Goal: Check status: Check status

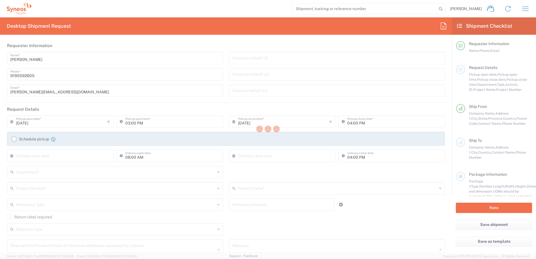
type input "[US_STATE]"
type input "[GEOGRAPHIC_DATA]"
type input "SYNEOS HEALTH CONSULTING INC.-[GEOGRAPHIC_DATA] [GEOGRAPHIC_DATA]"
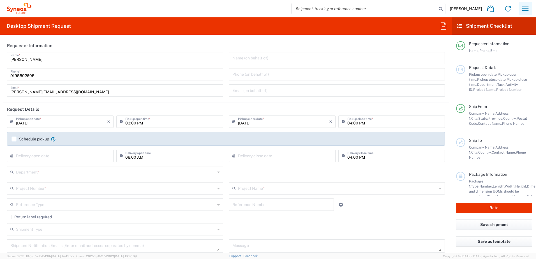
click at [527, 9] on icon "button" at bounding box center [525, 8] width 6 height 4
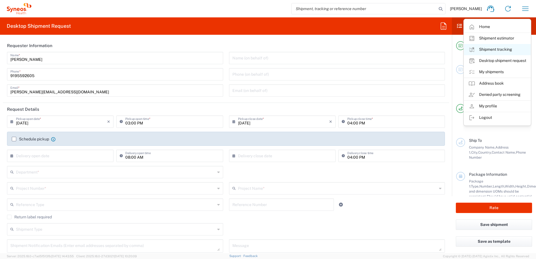
click at [500, 50] on link "Shipment tracking" at bounding box center [497, 49] width 67 height 11
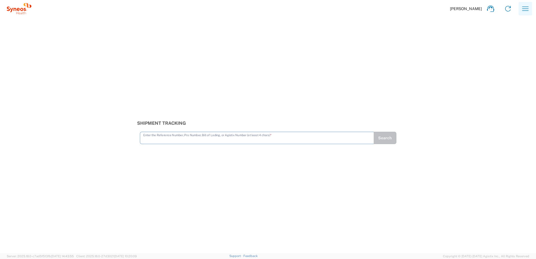
click at [524, 8] on icon "button" at bounding box center [525, 8] width 9 height 9
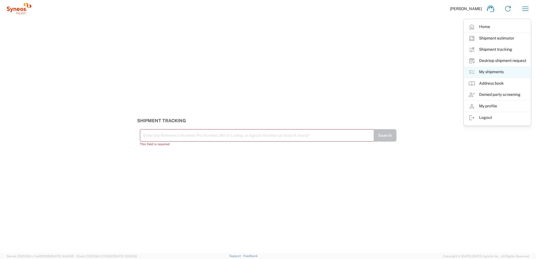
click at [492, 73] on link "My shipments" at bounding box center [497, 71] width 67 height 11
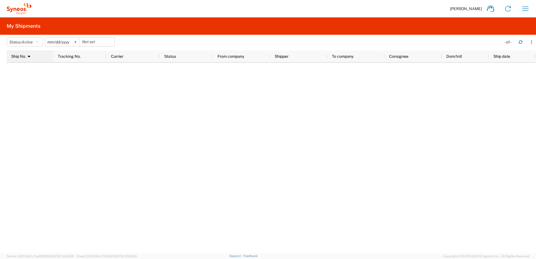
click at [29, 55] on icon at bounding box center [29, 56] width 3 height 4
click at [30, 56] on div "Ship No." at bounding box center [31, 56] width 40 height 9
click at [524, 9] on icon "button" at bounding box center [525, 8] width 6 height 4
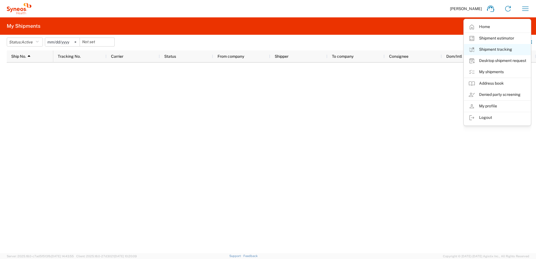
click at [498, 50] on link "Shipment tracking" at bounding box center [497, 49] width 67 height 11
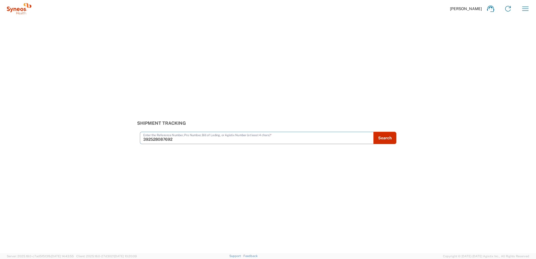
type input "392528087692"
click at [384, 138] on button "Search" at bounding box center [384, 138] width 23 height 12
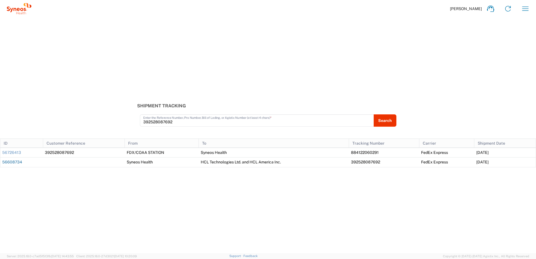
click at [13, 163] on link "56608734" at bounding box center [12, 162] width 20 height 4
